Goal: Transaction & Acquisition: Purchase product/service

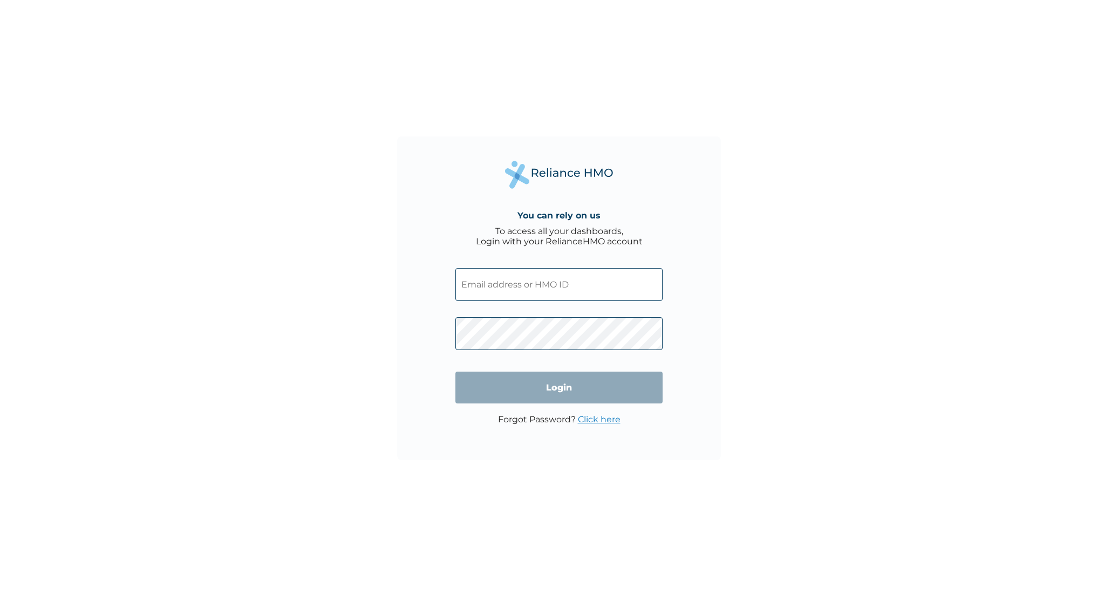
type input "[EMAIL_ADDRESS][DOMAIN_NAME]"
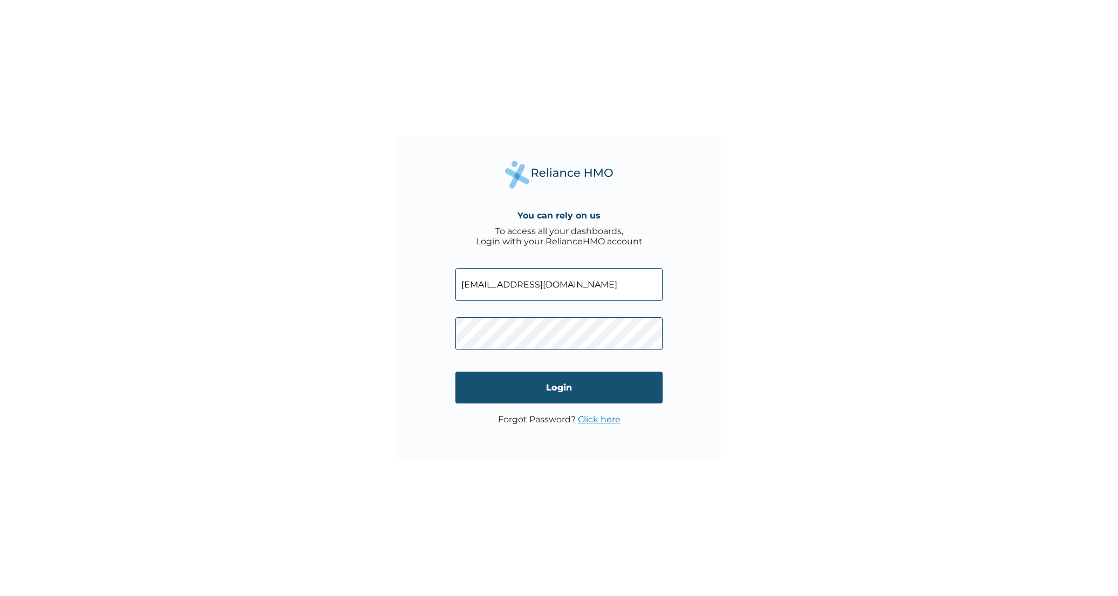
click at [545, 387] on input "Login" at bounding box center [558, 388] width 207 height 32
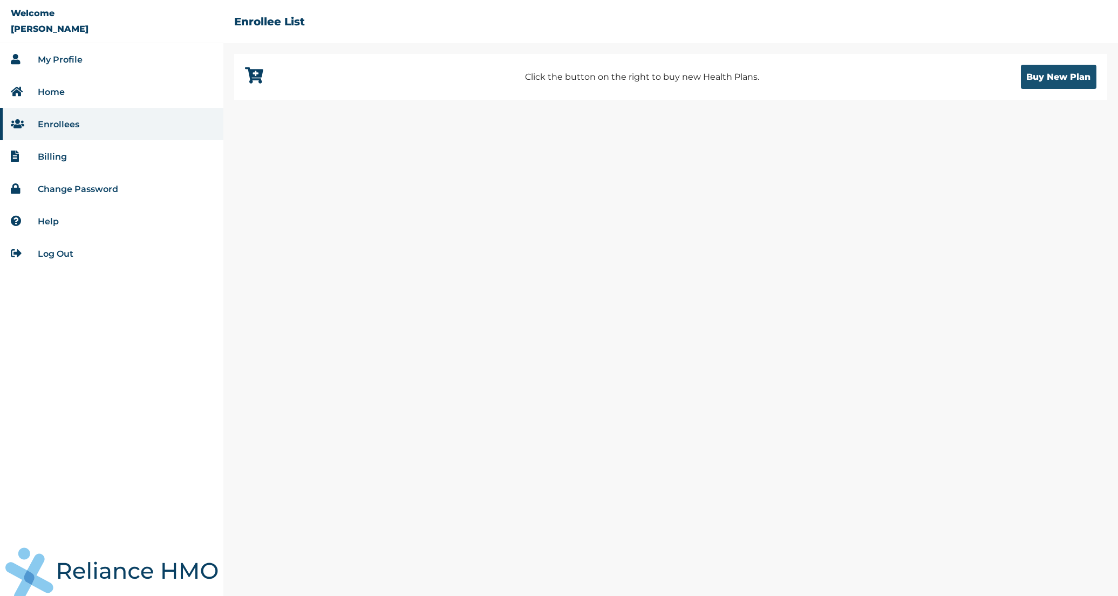
click at [1069, 79] on button "Buy New Plan" at bounding box center [1059, 77] width 76 height 24
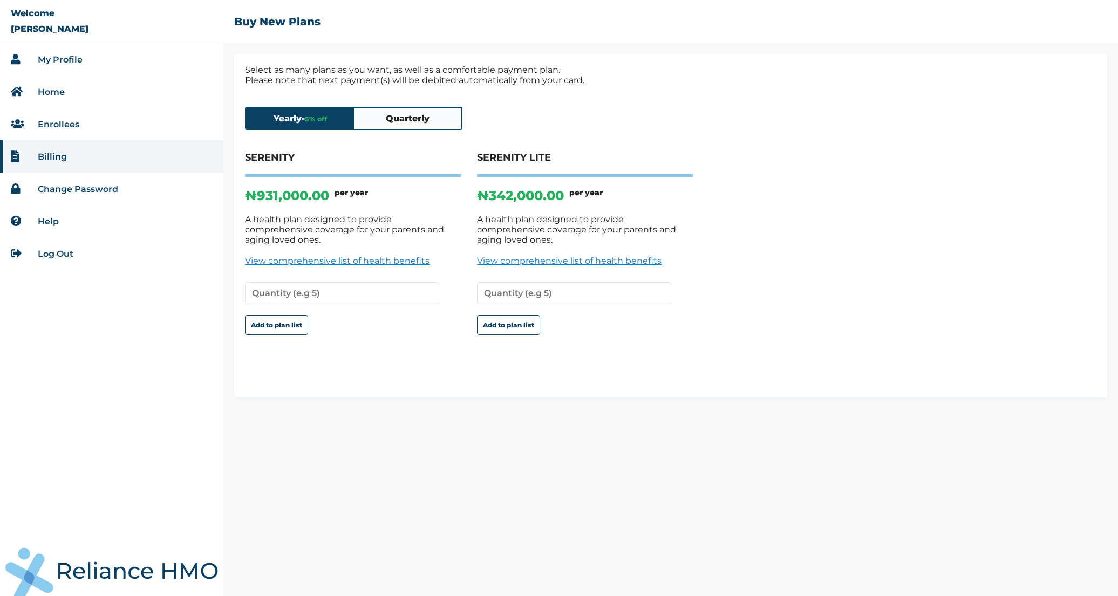
click at [407, 119] on button "Quarterly" at bounding box center [408, 118] width 108 height 21
click at [297, 120] on button "Yearly - 5 % off" at bounding box center [300, 118] width 108 height 21
type input "1"
click at [428, 282] on input "1" at bounding box center [342, 293] width 194 height 22
click at [357, 353] on div "SERENITY ₦ 931,000.00 per year A health plan designed to provide comprehensive …" at bounding box center [670, 264] width 851 height 224
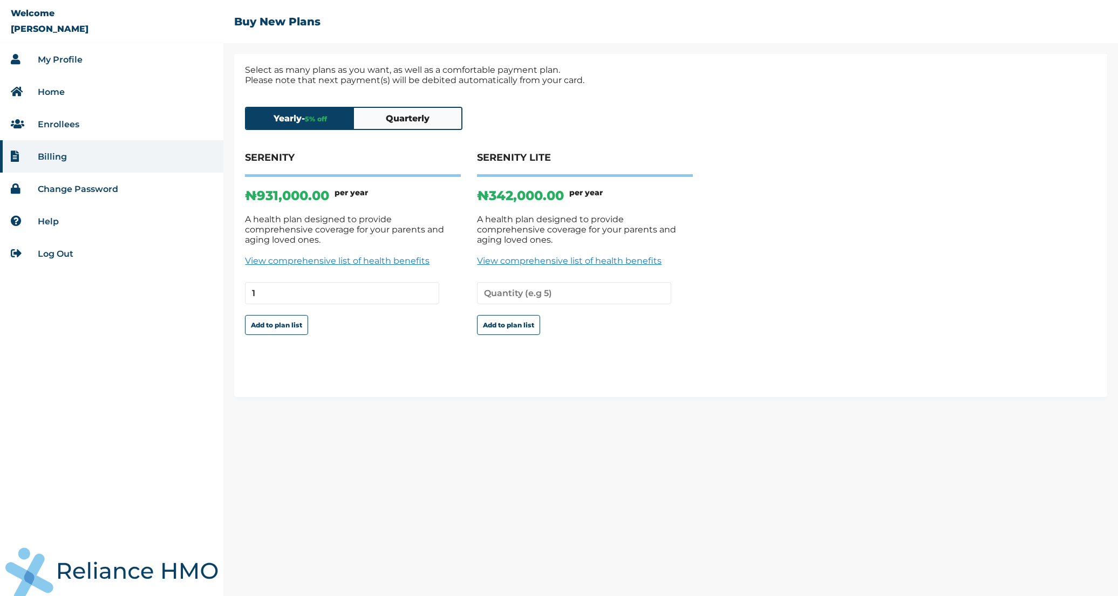
click at [357, 256] on link "View comprehensive list of health benefits" at bounding box center [353, 261] width 216 height 10
